Goal: Information Seeking & Learning: Check status

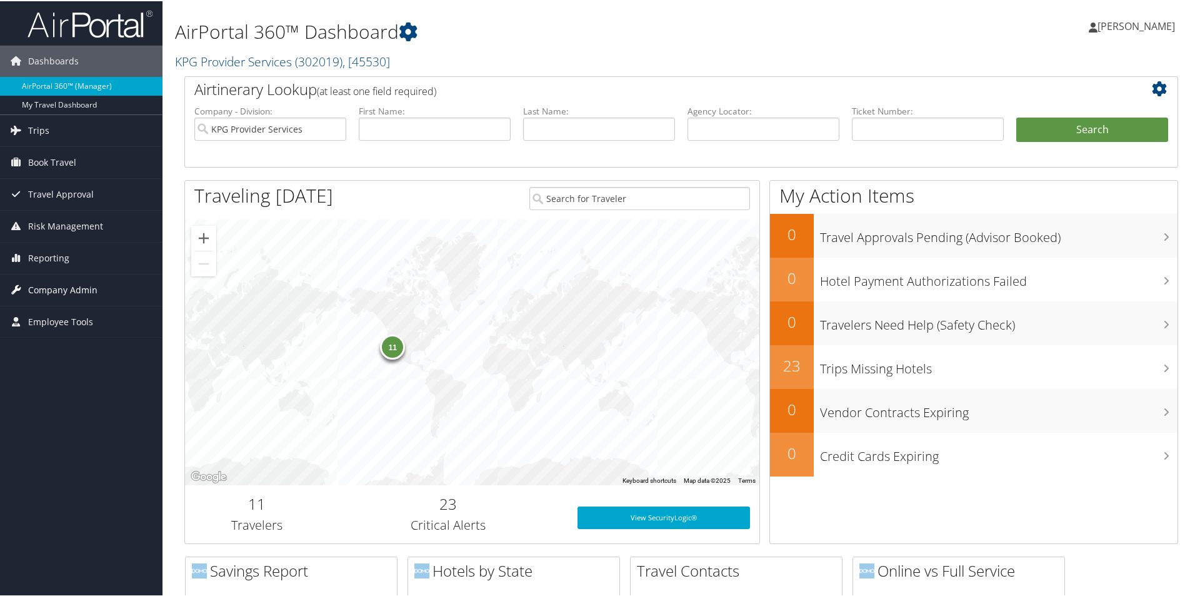
click at [67, 289] on span "Company Admin" at bounding box center [62, 288] width 69 height 31
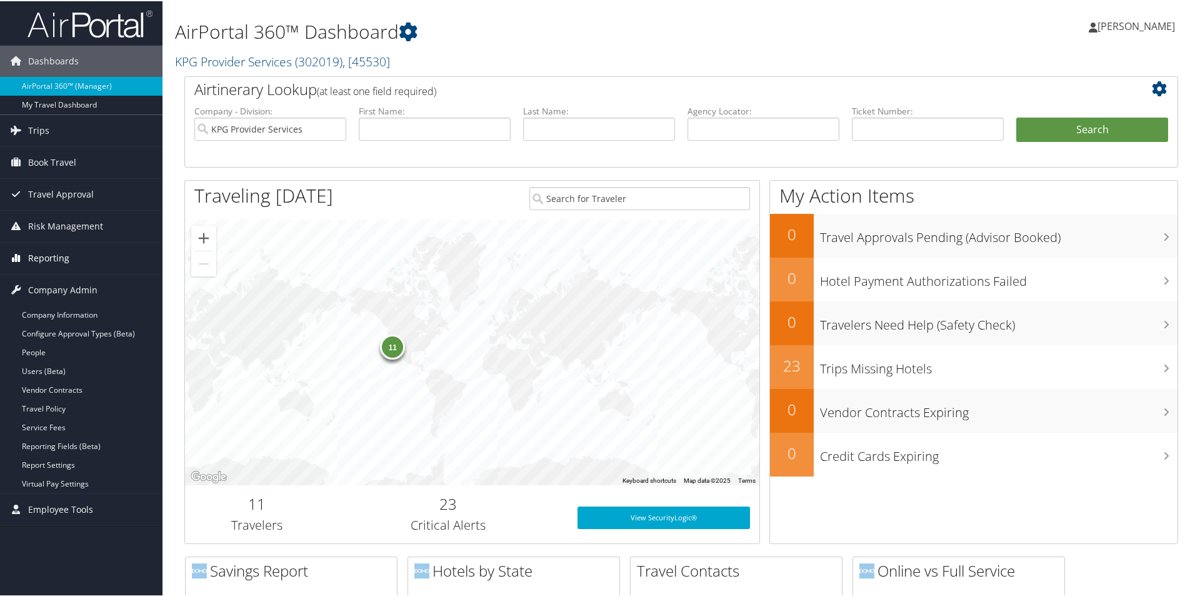
click at [71, 249] on link "Reporting" at bounding box center [81, 256] width 163 height 31
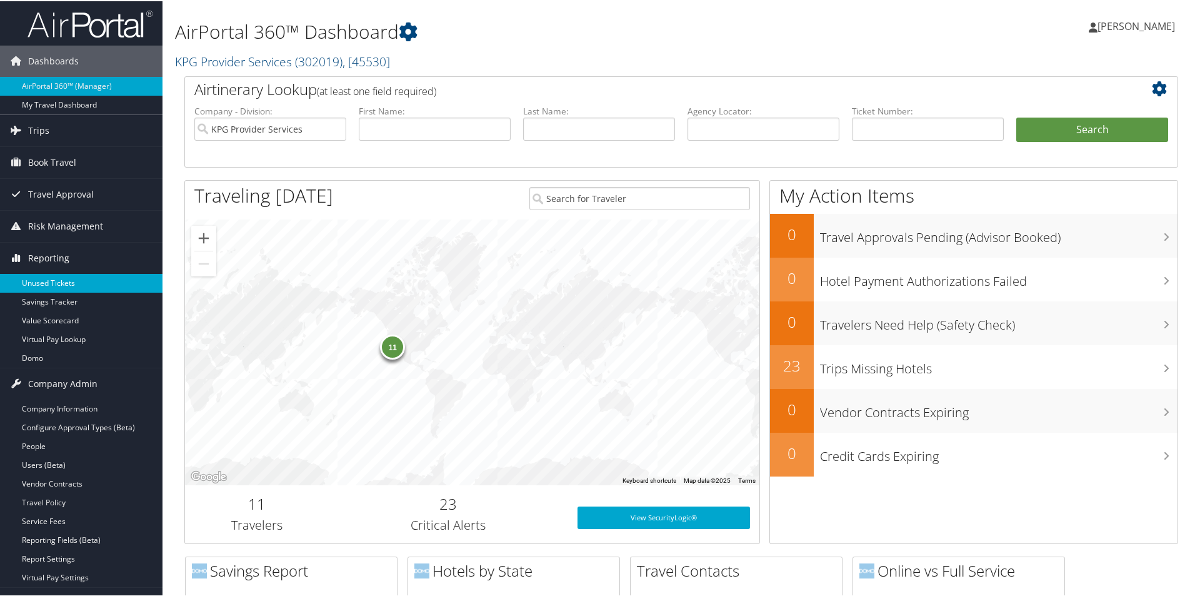
click at [48, 284] on link "Unused Tickets" at bounding box center [81, 282] width 163 height 19
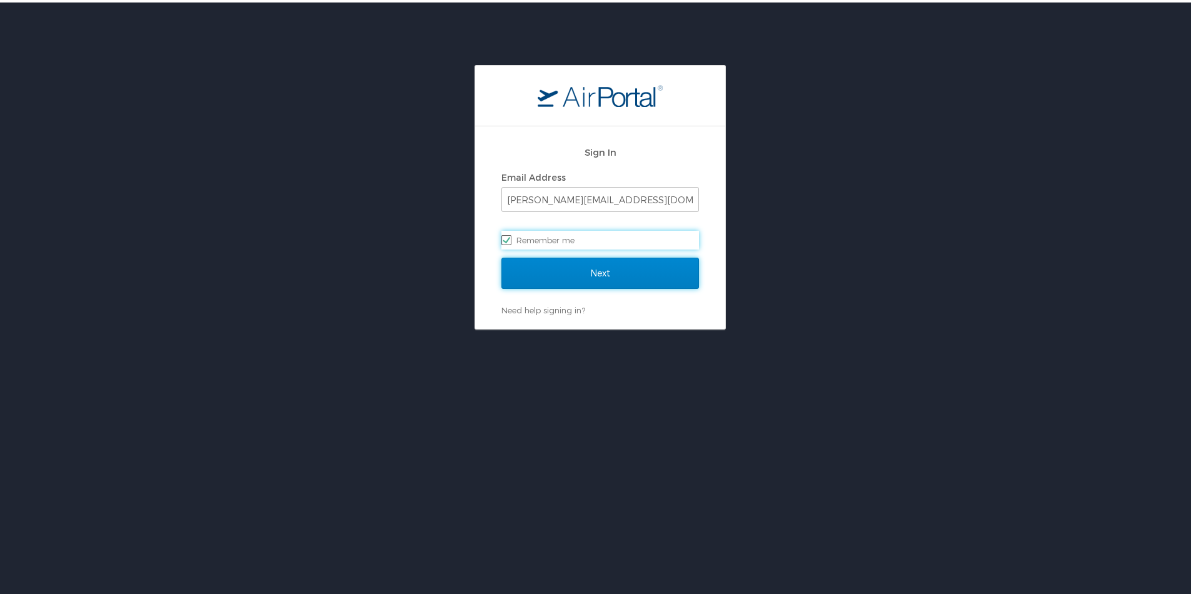
click at [614, 285] on input "Next" at bounding box center [600, 270] width 198 height 31
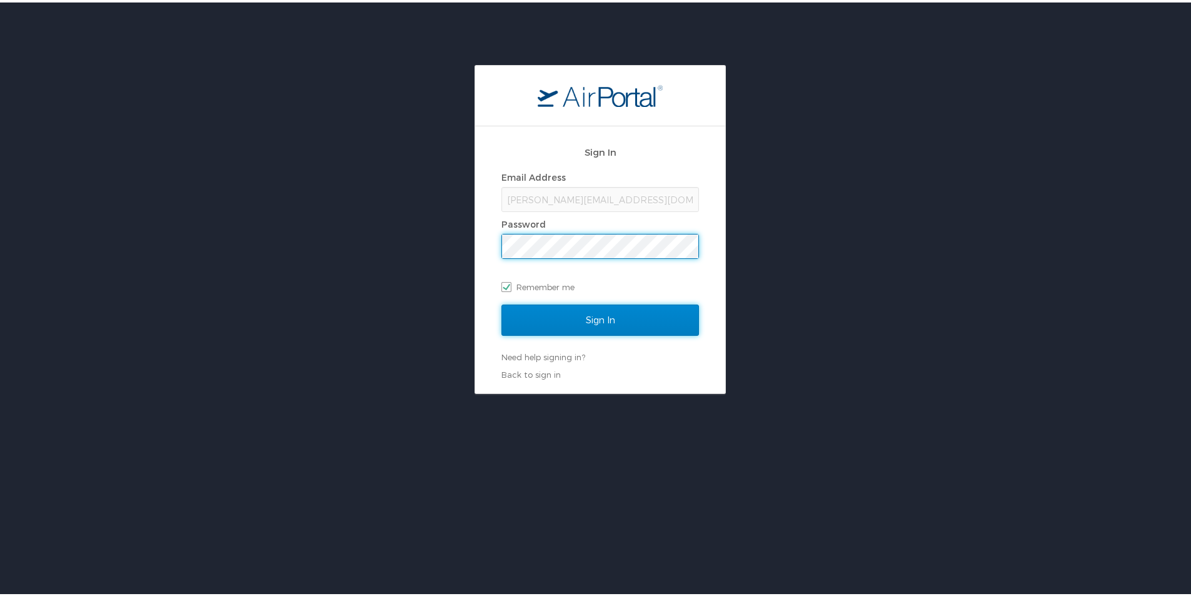
click at [593, 314] on input "Sign In" at bounding box center [600, 317] width 198 height 31
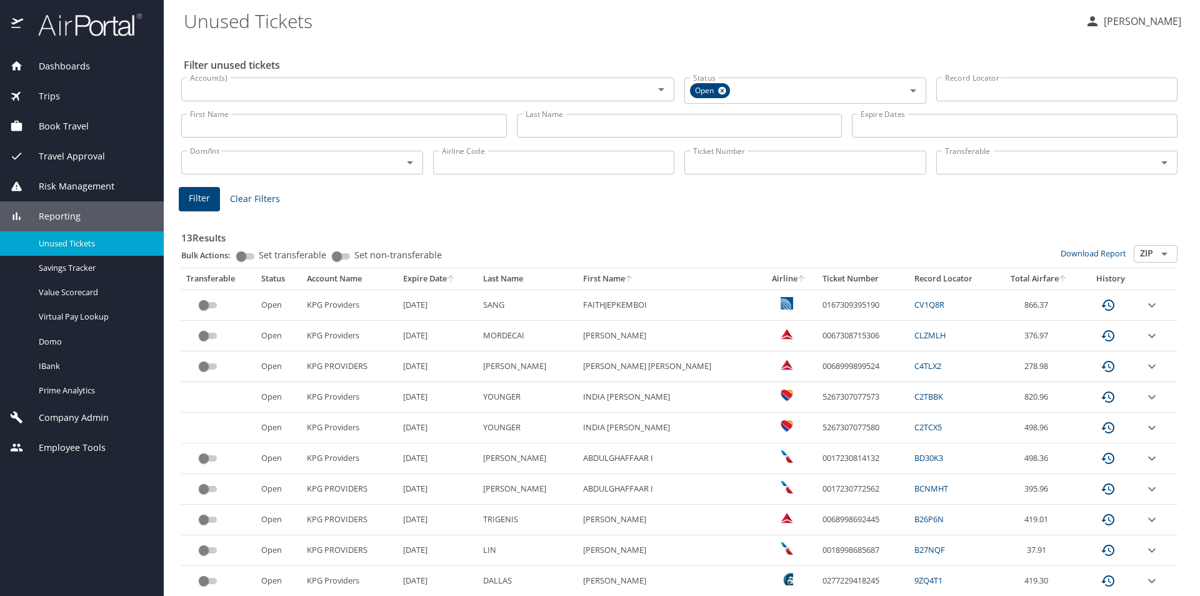
click at [269, 123] on input "First Name" at bounding box center [344, 126] width 326 height 24
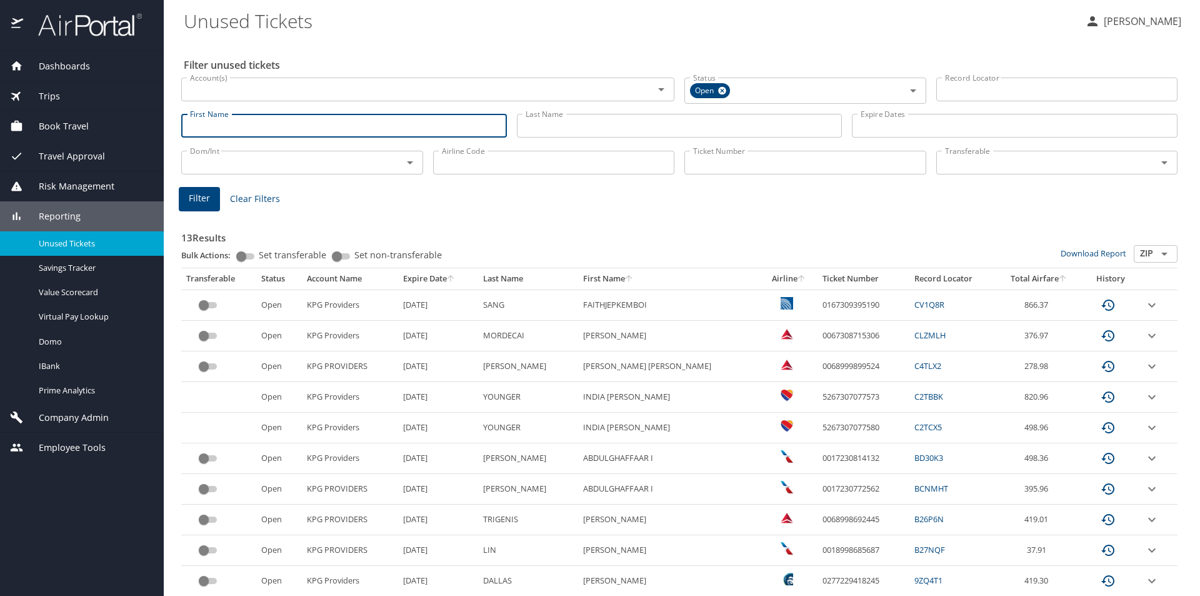
click at [548, 124] on input "Last Name" at bounding box center [680, 126] width 326 height 24
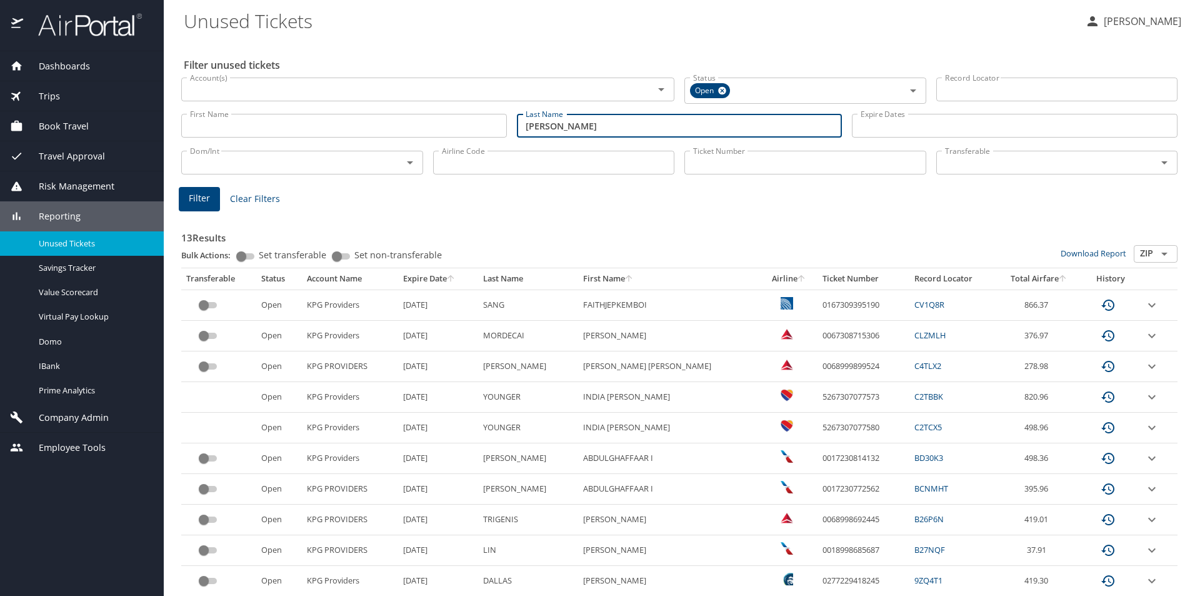
type input "sager"
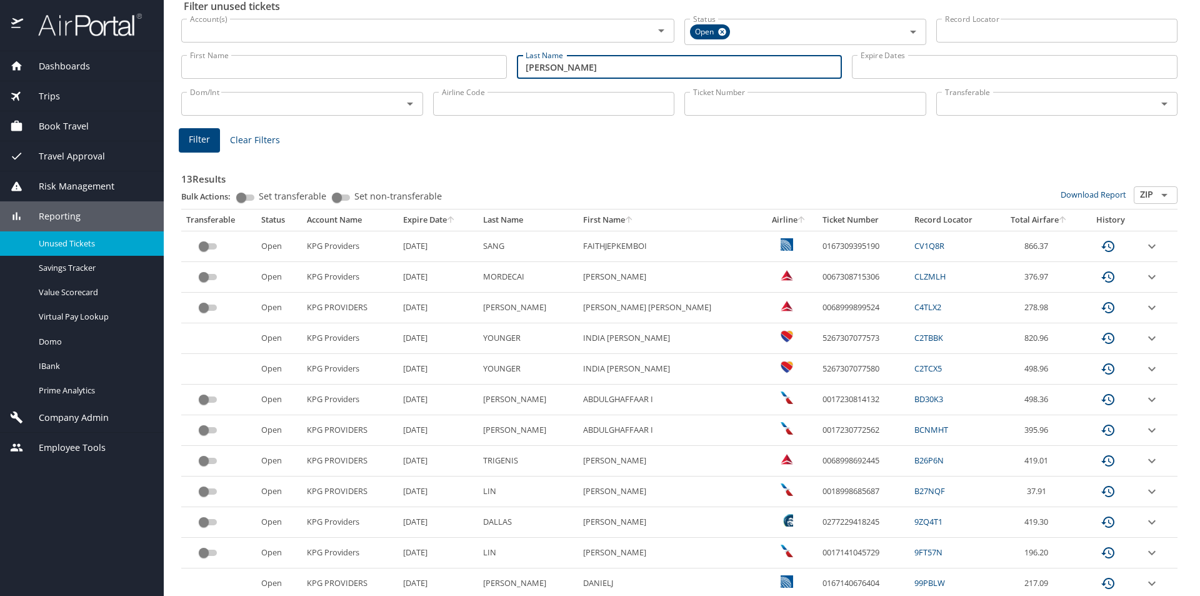
scroll to position [131, 0]
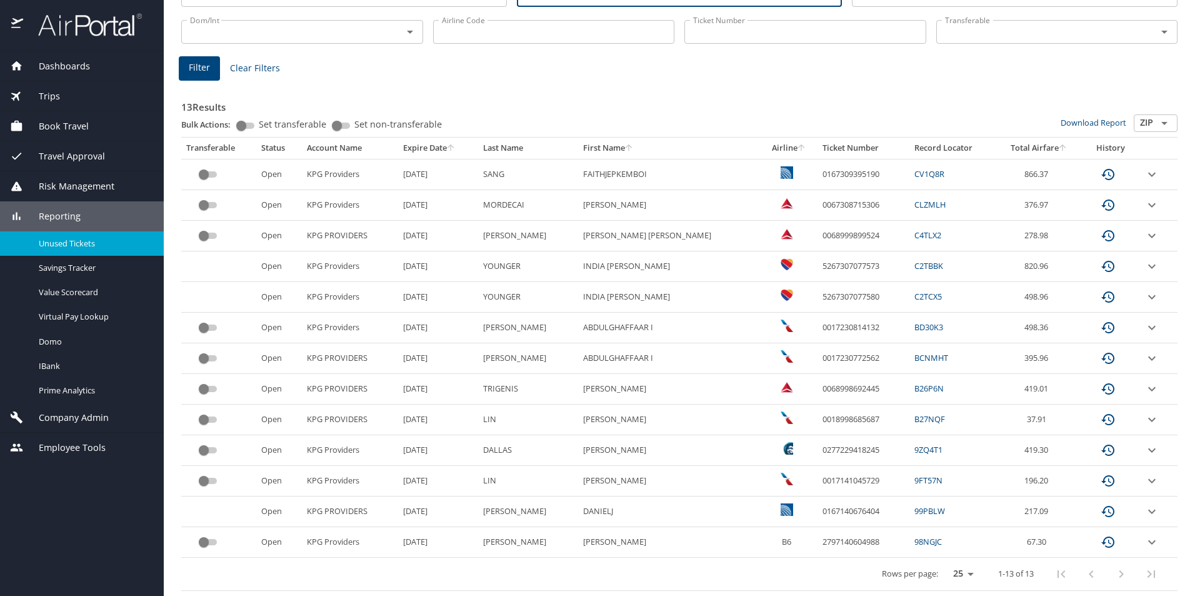
click at [94, 241] on span "Unused Tickets" at bounding box center [94, 244] width 110 height 12
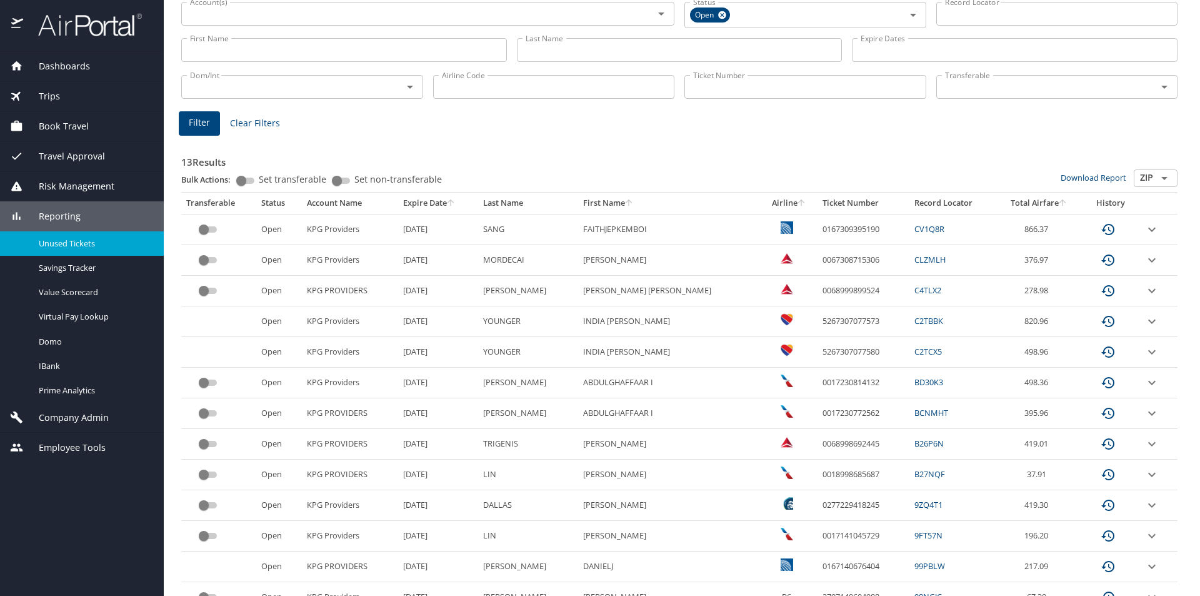
scroll to position [131, 0]
